Goal: Task Accomplishment & Management: Manage account settings

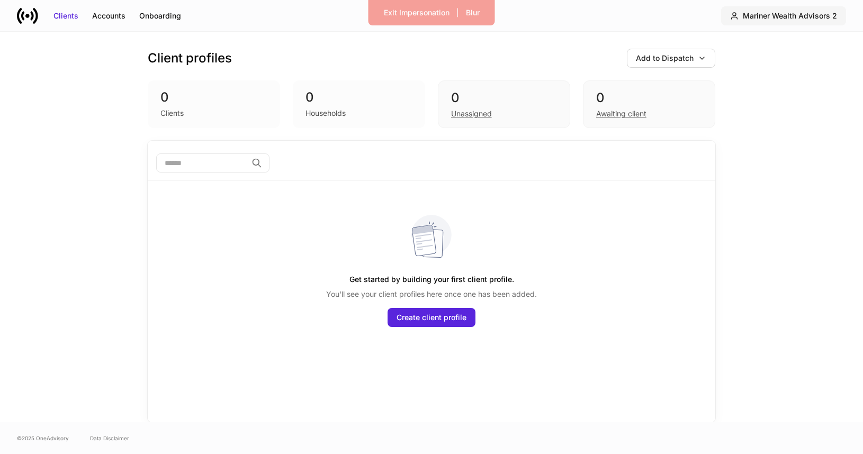
click at [787, 19] on div "Mariner Wealth Advisors 2" at bounding box center [790, 16] width 94 height 11
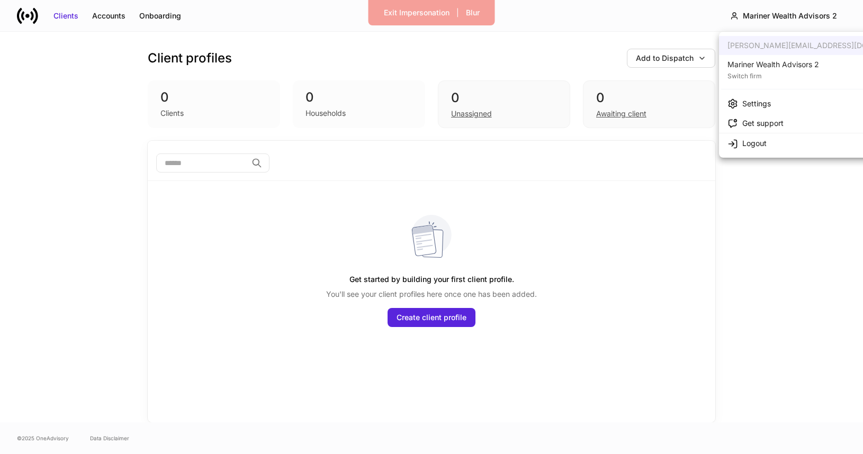
click at [770, 68] on div "Mariner Wealth Advisors 2" at bounding box center [774, 64] width 92 height 11
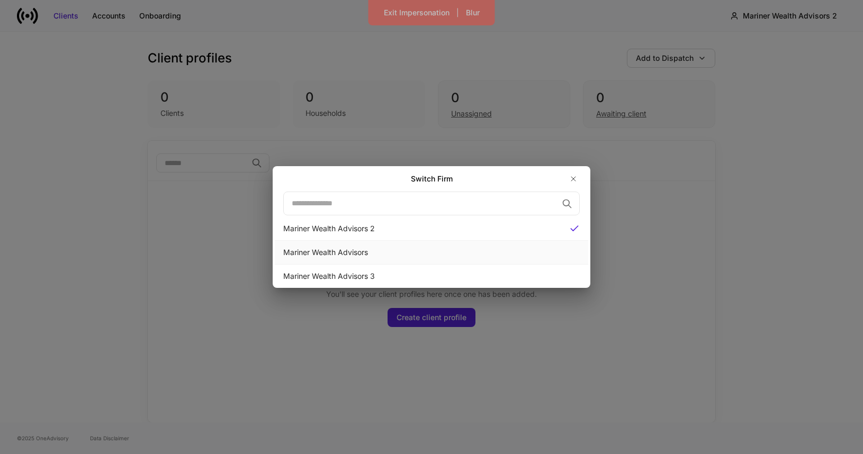
click at [477, 255] on div "Mariner Wealth Advisors" at bounding box center [431, 252] width 297 height 11
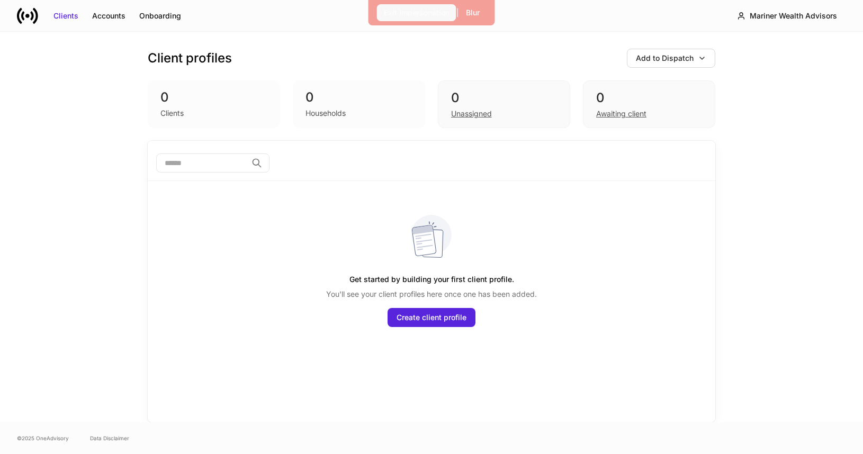
click at [405, 8] on div "Exit Impersonation" at bounding box center [417, 12] width 66 height 11
click at [34, 15] on icon at bounding box center [27, 15] width 21 height 21
click at [22, 15] on icon at bounding box center [22, 15] width 3 height 9
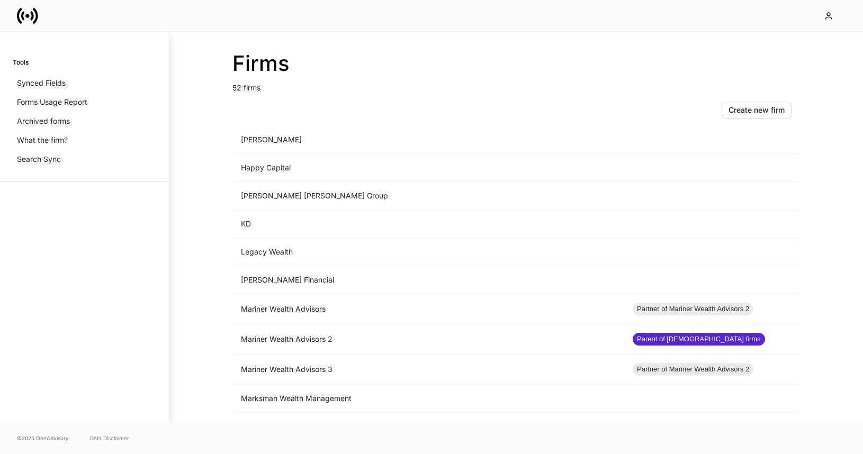
scroll to position [733, 0]
click at [319, 311] on td "Mariner Wealth Advisors" at bounding box center [428, 310] width 392 height 30
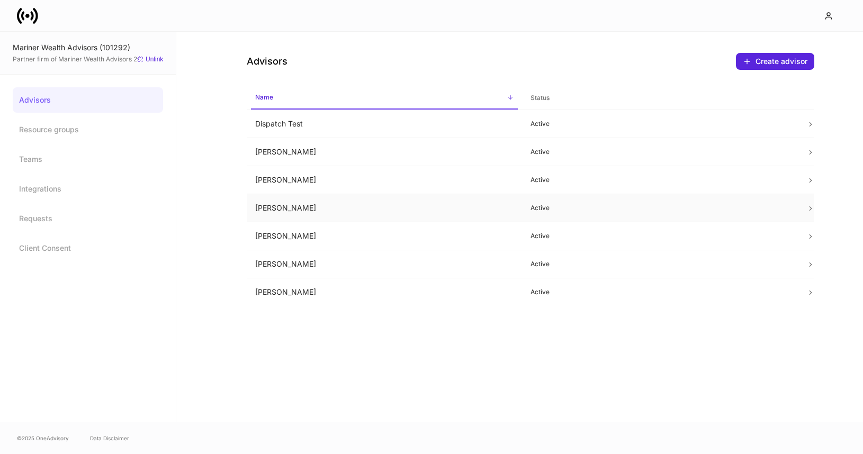
click at [320, 205] on td "[PERSON_NAME]" at bounding box center [385, 208] width 276 height 28
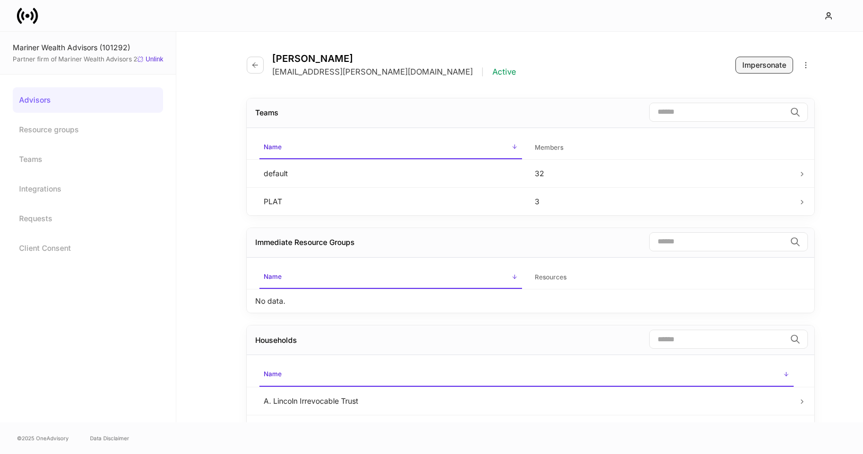
click at [758, 60] on div "Impersonate" at bounding box center [764, 65] width 44 height 11
